Goal: Transaction & Acquisition: Purchase product/service

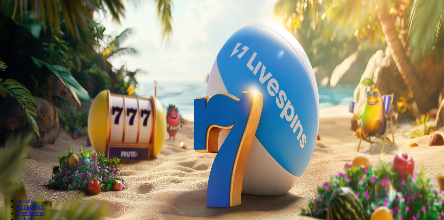
click at [52, 159] on input "***" at bounding box center [27, 162] width 49 height 7
type input "****"
click at [39, 178] on button "Talleta ja pelaa" at bounding box center [21, 181] width 37 height 7
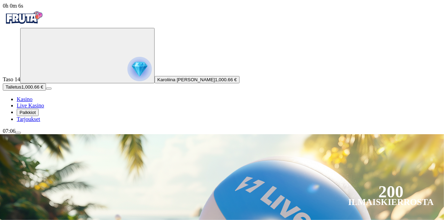
type input "*********"
